Goal: Information Seeking & Learning: Learn about a topic

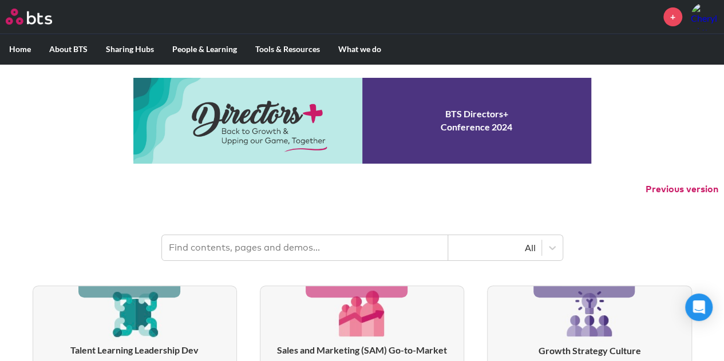
click at [259, 255] on input "text" at bounding box center [305, 247] width 286 height 25
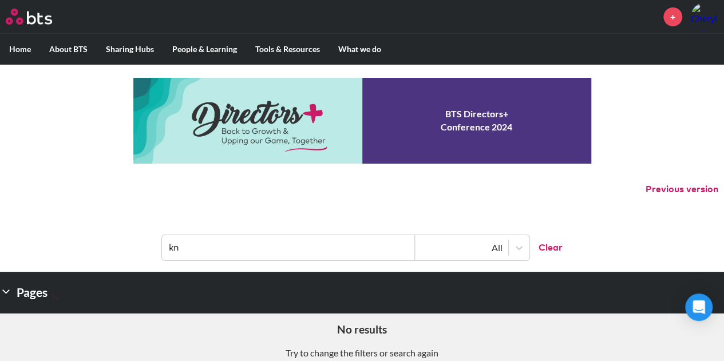
type input "k"
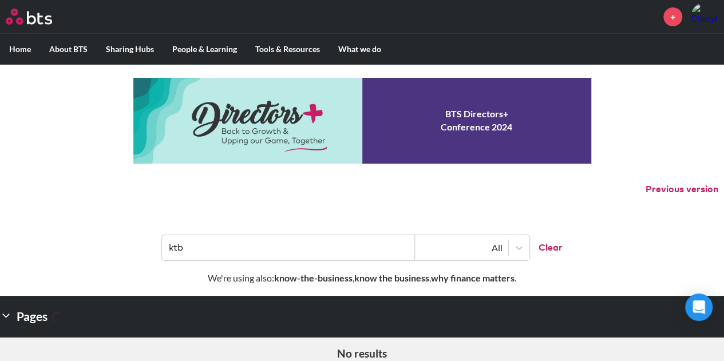
type input "ktb"
click at [294, 282] on strong "know-the-business" at bounding box center [313, 277] width 78 height 11
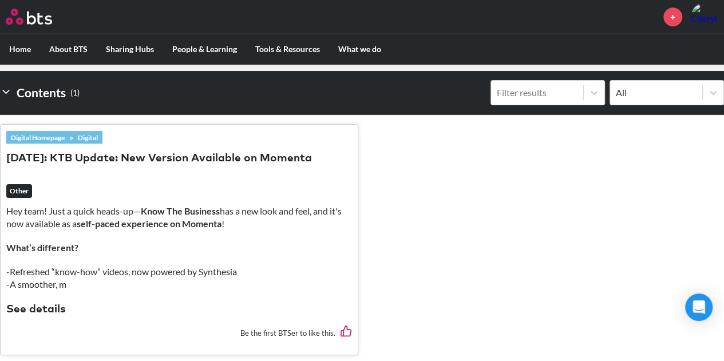
scroll to position [332, 0]
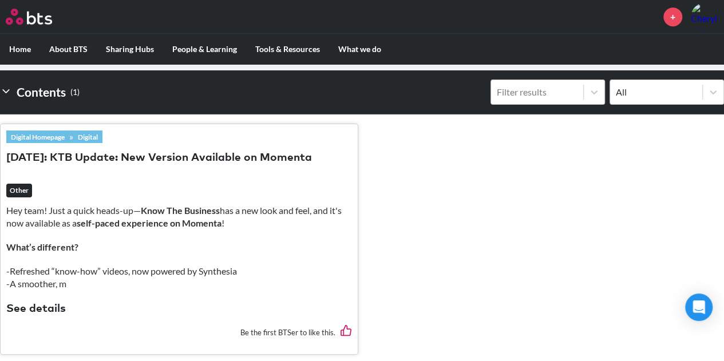
click at [41, 305] on button "See details" at bounding box center [35, 308] width 59 height 15
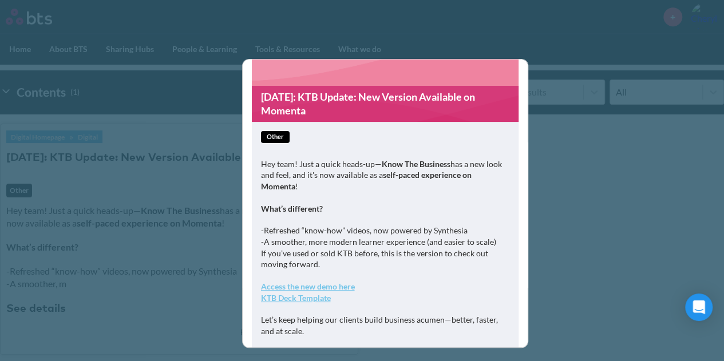
scroll to position [94, 0]
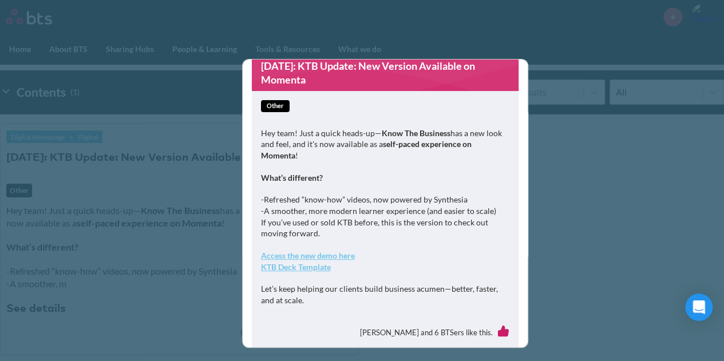
click at [342, 259] on strong "Access the new demo here" at bounding box center [308, 256] width 94 height 10
